Goal: Task Accomplishment & Management: Manage account settings

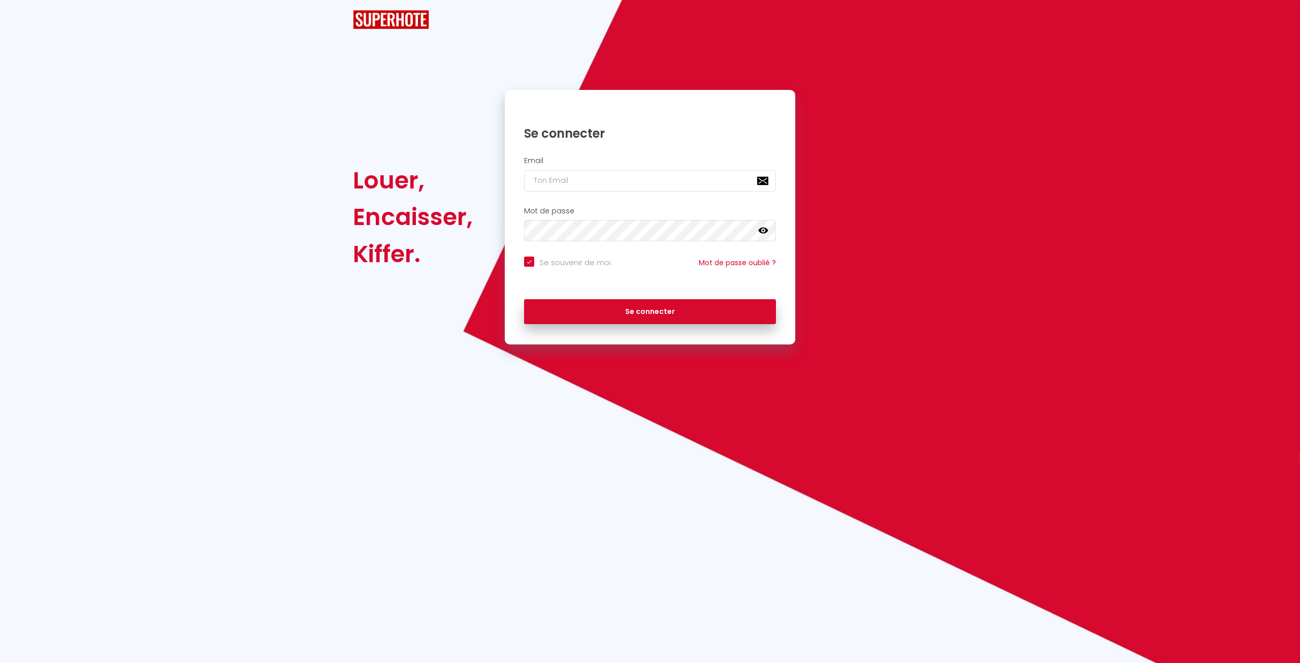
select select "fr"
checkbox input "true"
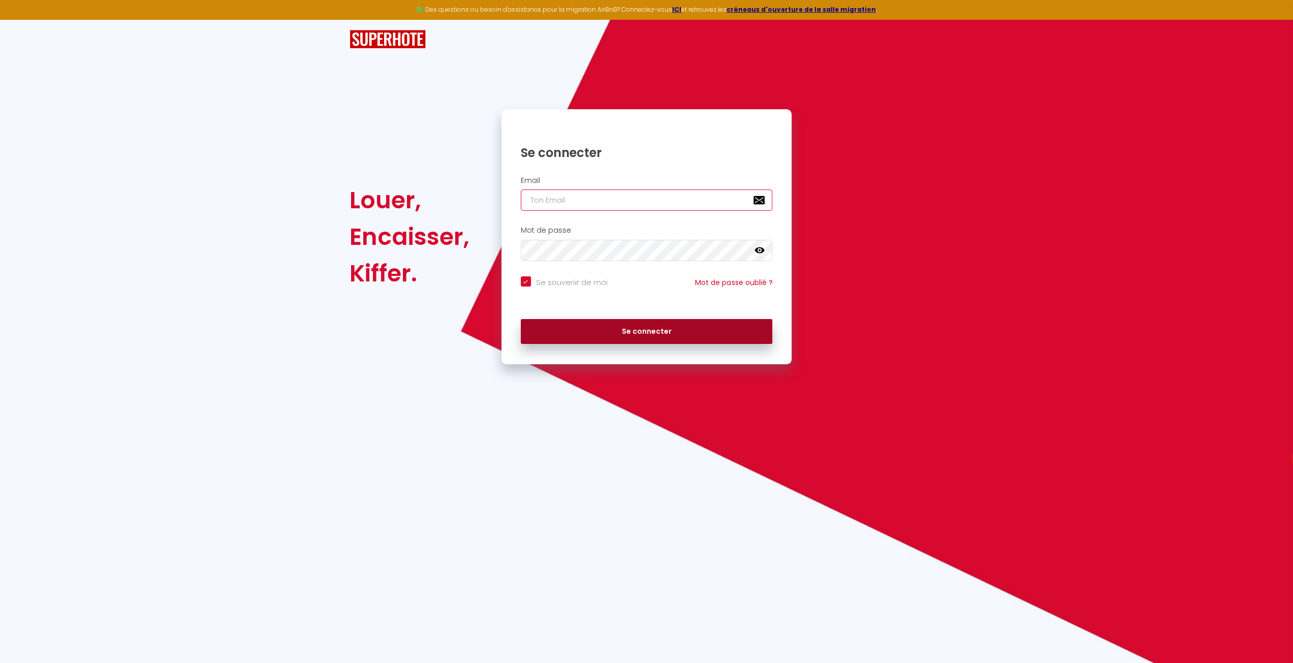
type input "[EMAIL_ADDRESS][DOMAIN_NAME]"
click at [674, 335] on button "Se connecter" at bounding box center [647, 331] width 252 height 25
checkbox input "true"
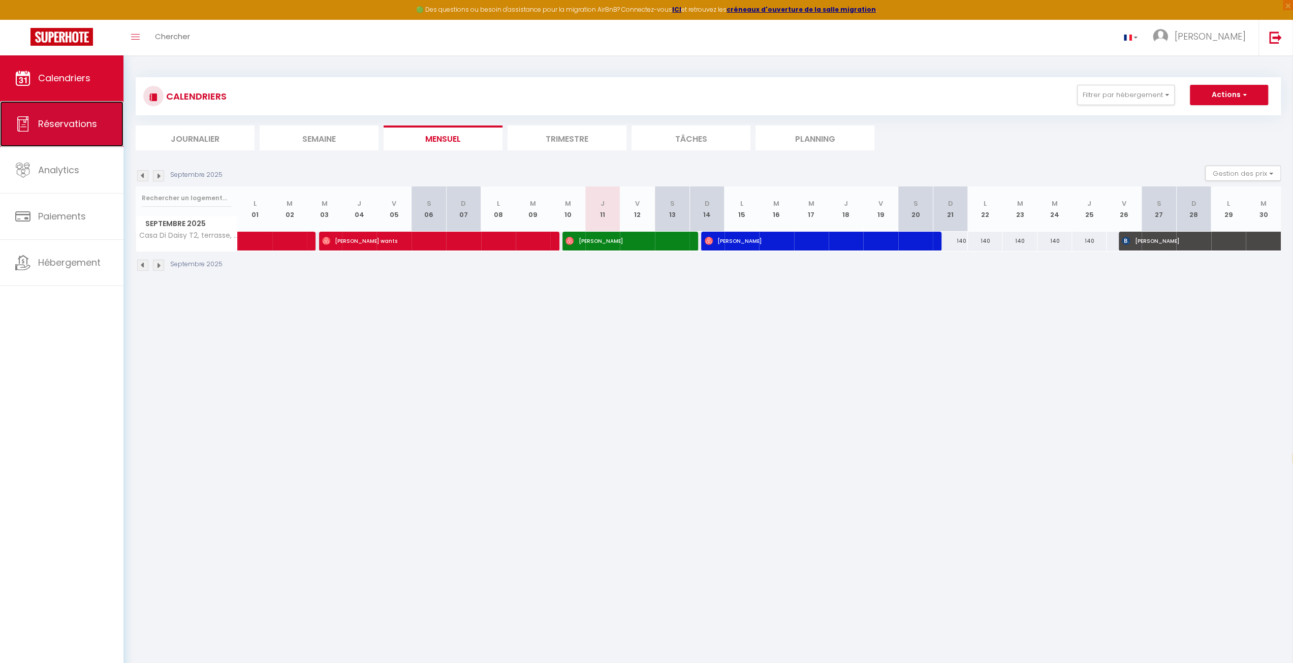
click at [41, 123] on span "Réservations" at bounding box center [67, 123] width 59 height 13
select select "not_cancelled"
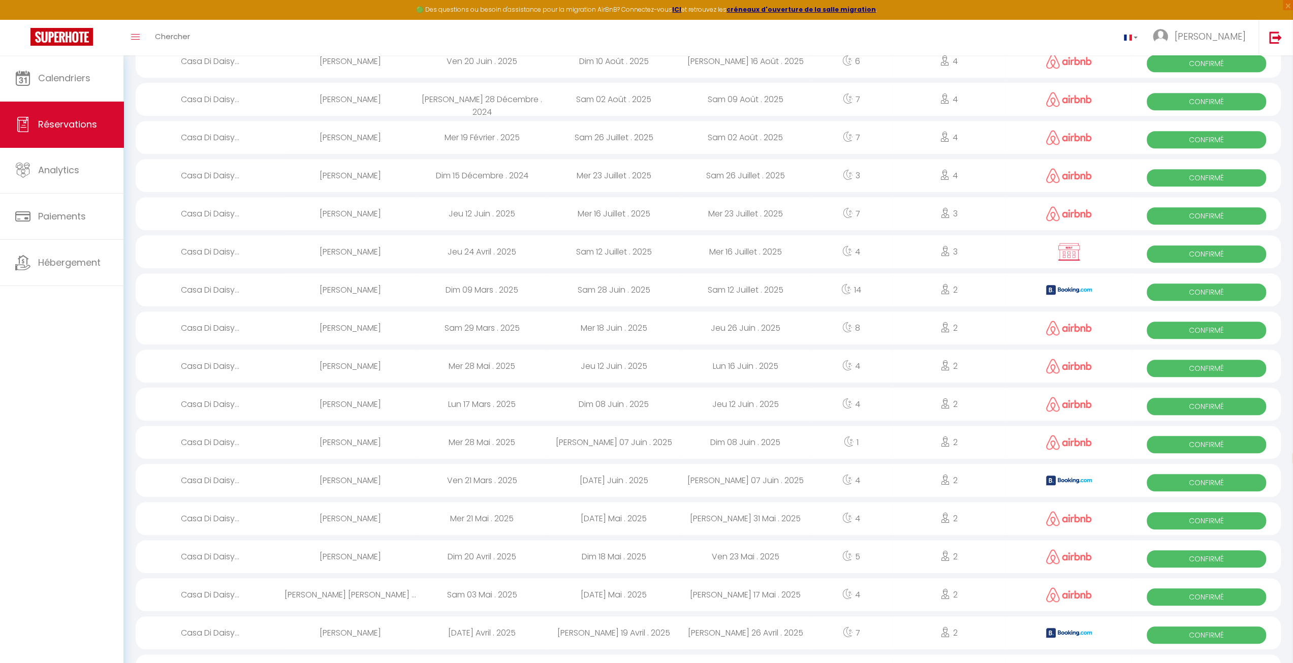
scroll to position [534, 0]
